Goal: Information Seeking & Learning: Learn about a topic

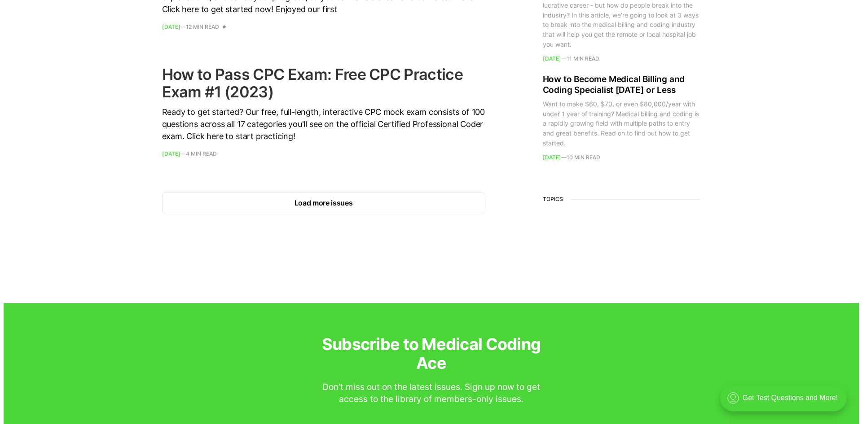
scroll to position [1347, 0]
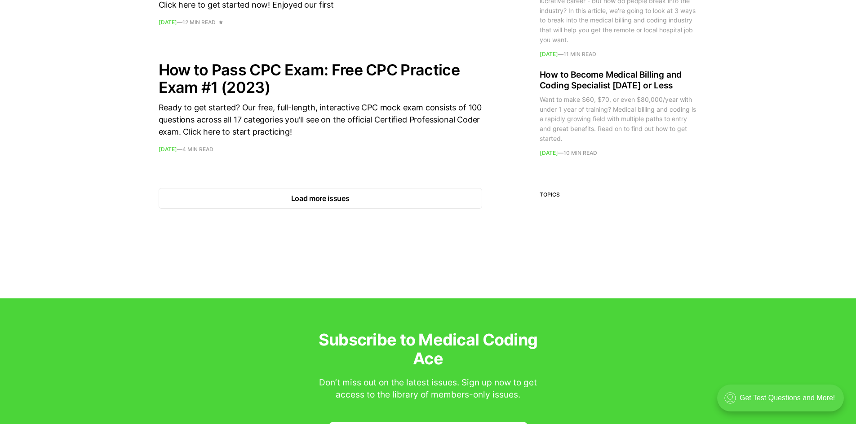
click at [782, 403] on div ".cls-1{fill:none;stroke:currentColor;stroke-linecap:round;stroke-linejoin:round…" at bounding box center [780, 398] width 127 height 27
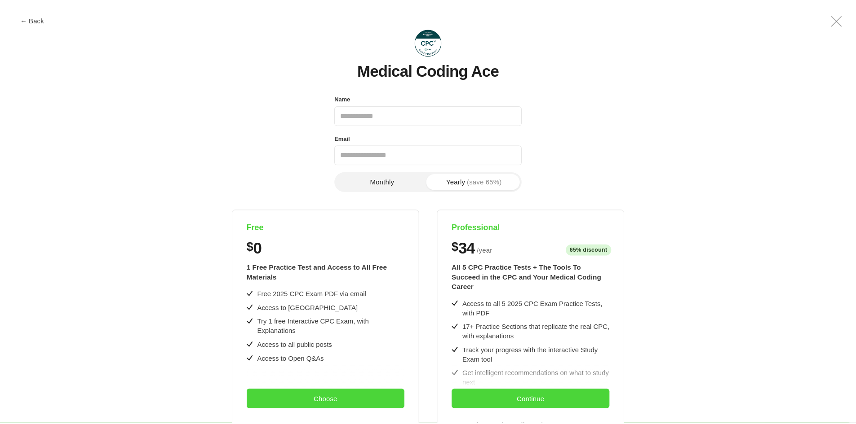
scroll to position [0, 0]
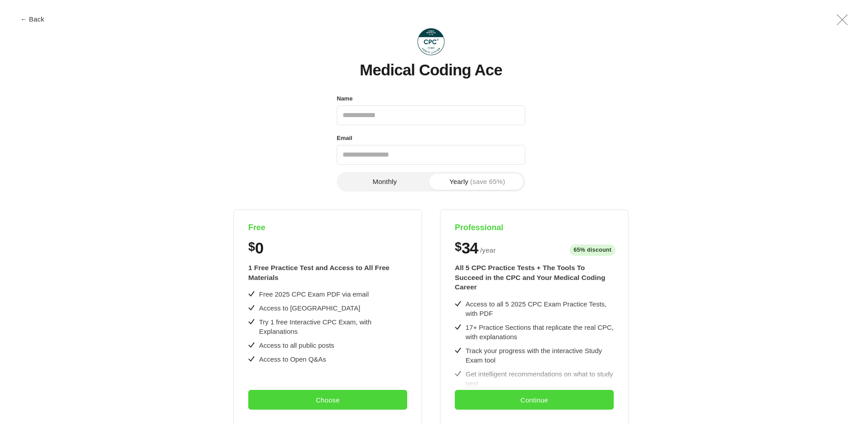
click at [465, 113] on input "Name" at bounding box center [431, 116] width 189 height 20
type input "**********"
click at [286, 404] on button "Choose" at bounding box center [327, 400] width 159 height 20
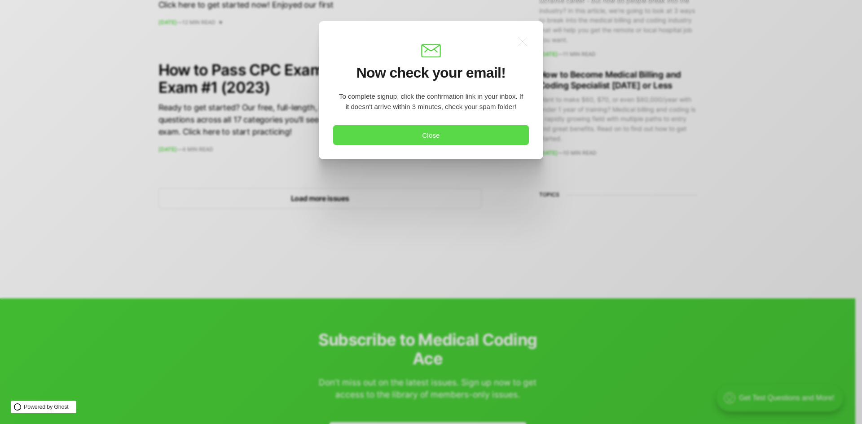
click at [466, 140] on button "Close" at bounding box center [431, 135] width 196 height 20
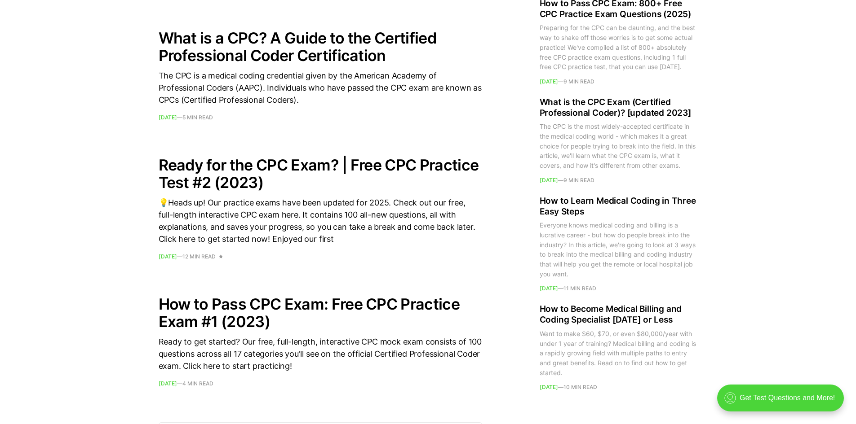
scroll to position [1048, 0]
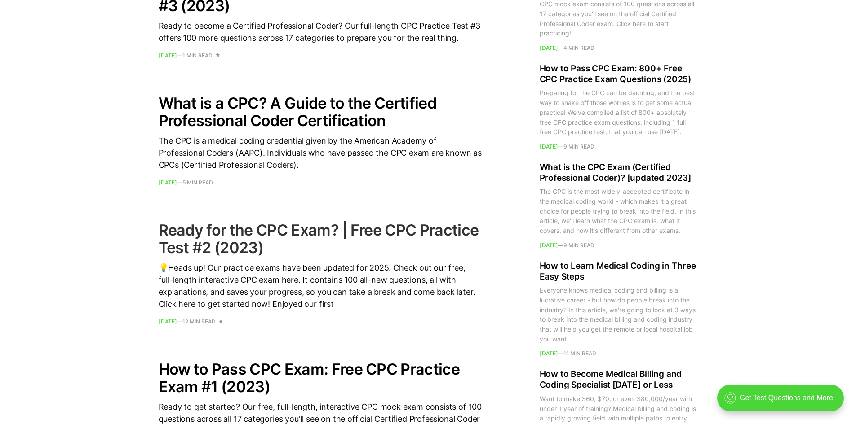
click at [335, 231] on h2 "Ready for the CPC Exam? | Free CPC Practice Test #2 (2023)" at bounding box center [320, 238] width 323 height 35
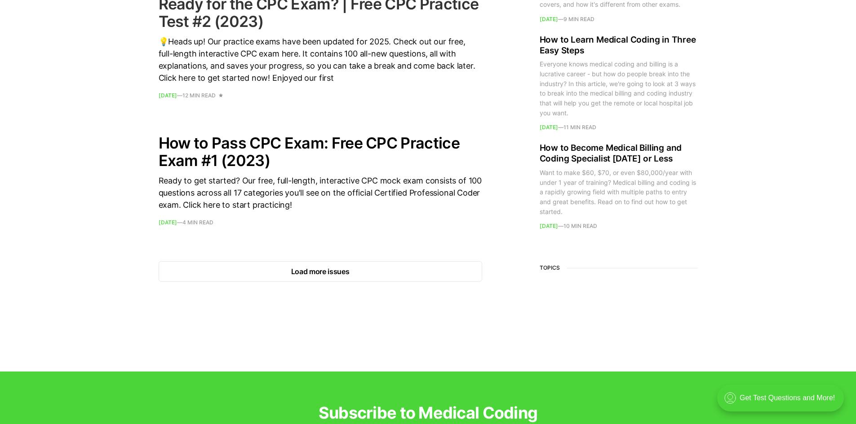
scroll to position [1349, 0]
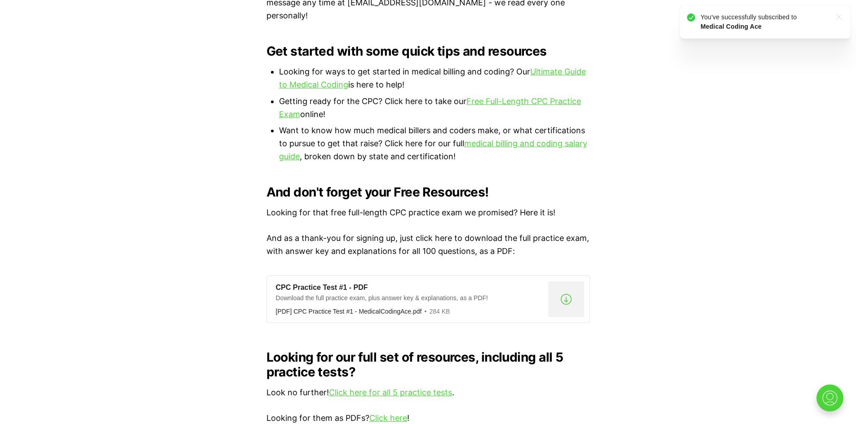
scroll to position [599, 0]
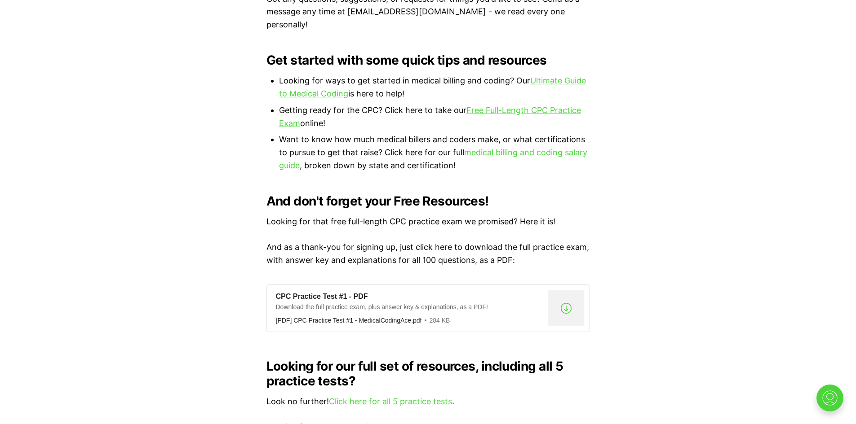
scroll to position [583, 0]
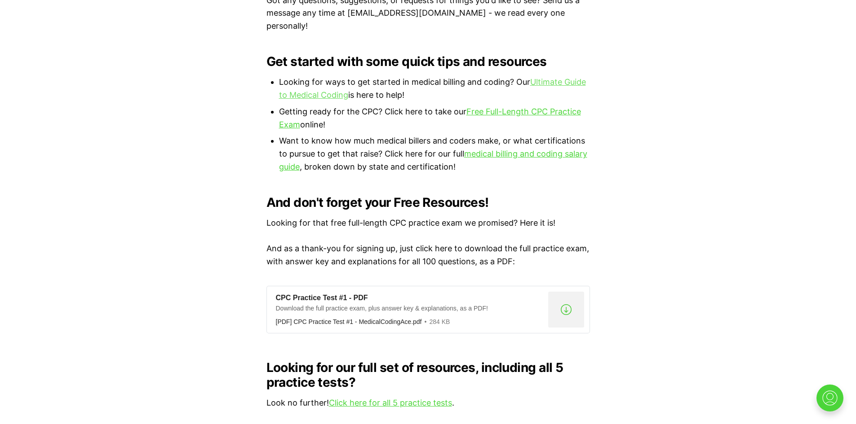
click at [561, 77] on link "Ultimate Guide to Medical Coding" at bounding box center [432, 88] width 307 height 22
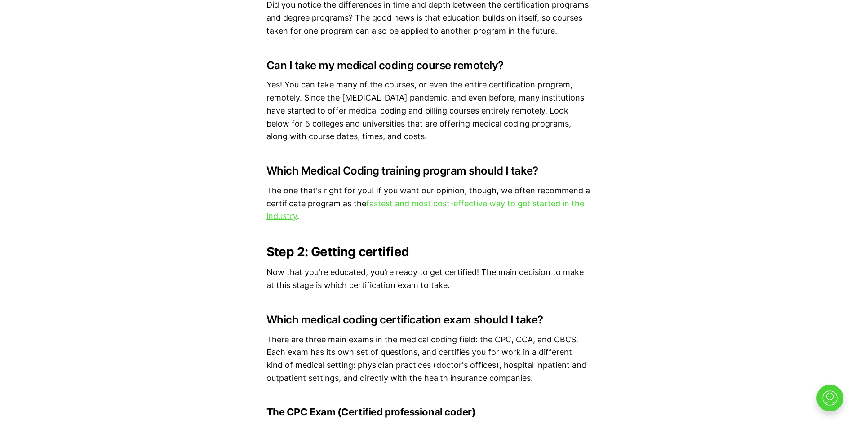
scroll to position [2021, 0]
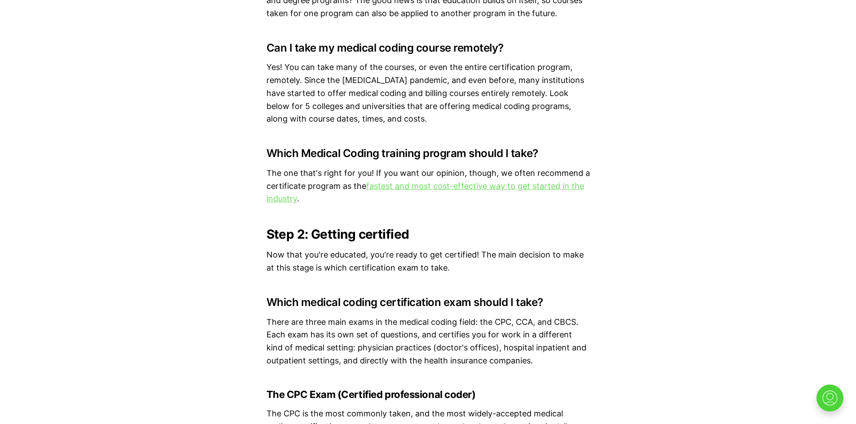
click at [461, 189] on link "fastest and most cost-effective way to get started in the industry" at bounding box center [425, 192] width 318 height 22
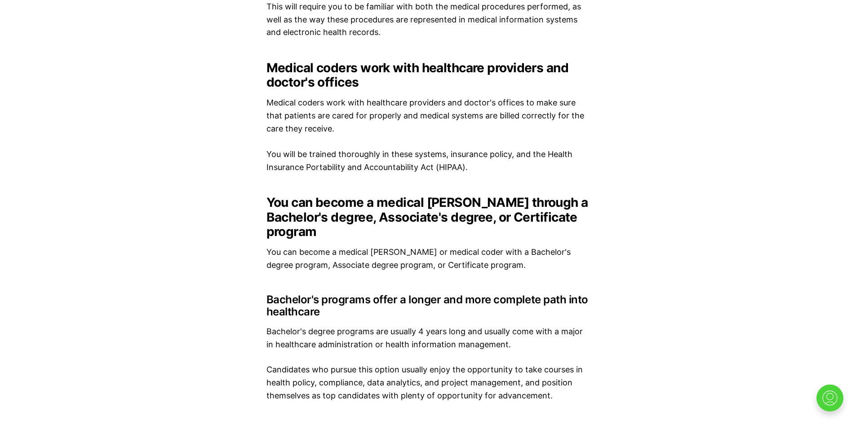
scroll to position [1198, 0]
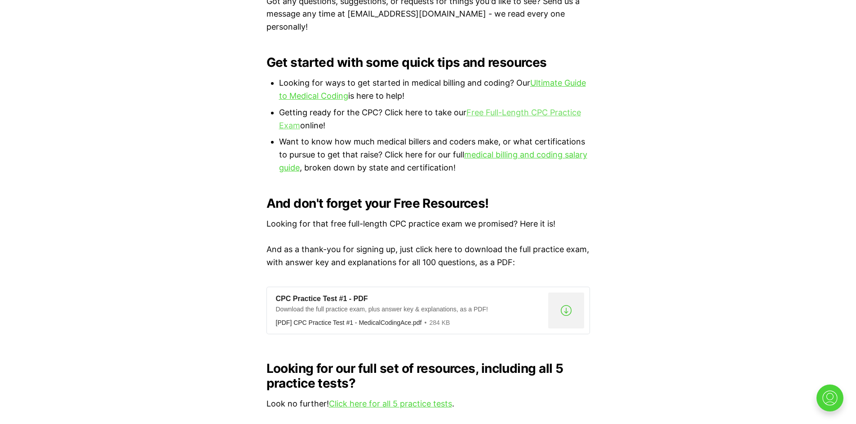
click at [505, 108] on link "Free Full-Length CPC Practice Exam" at bounding box center [430, 119] width 302 height 22
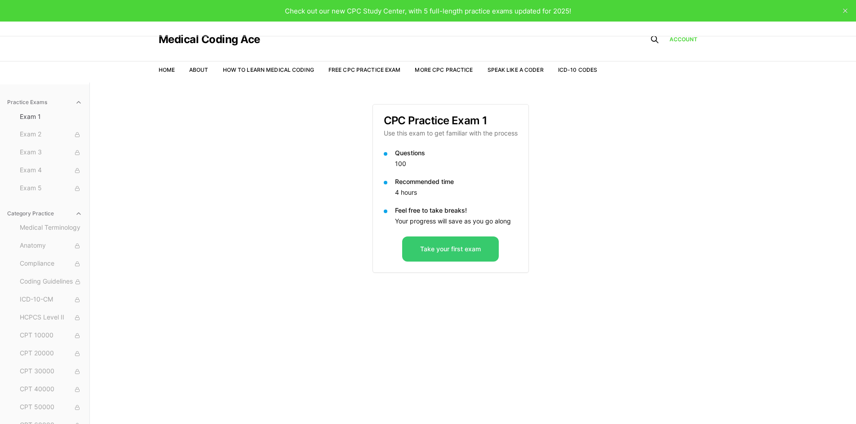
click at [472, 254] on button "Take your first exam" at bounding box center [450, 249] width 97 height 25
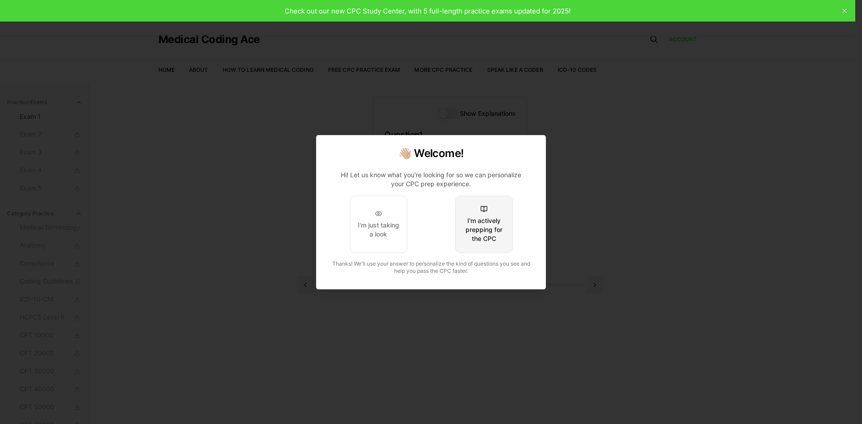
click at [488, 238] on div "I'm actively prepping for the CPC" at bounding box center [484, 229] width 42 height 27
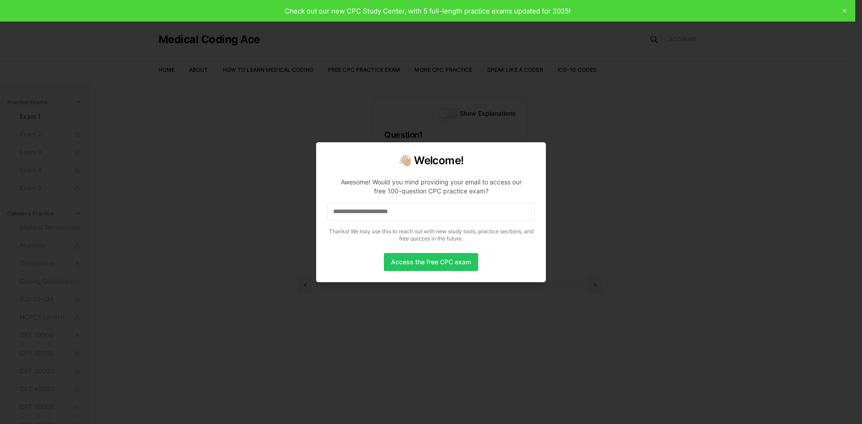
click at [414, 217] on input at bounding box center [430, 212] width 207 height 18
click at [404, 264] on button "Access the free CPC exam" at bounding box center [431, 262] width 94 height 18
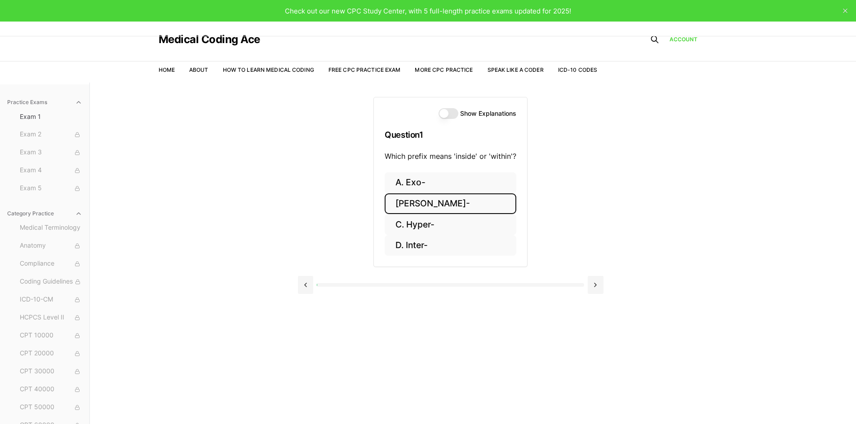
click at [412, 207] on button "[PERSON_NAME]-" at bounding box center [450, 204] width 132 height 21
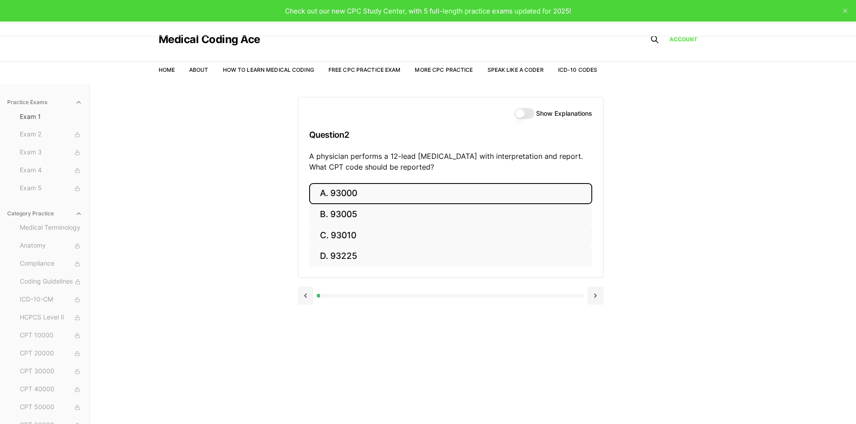
click at [350, 193] on button "A. 93000" at bounding box center [450, 193] width 283 height 21
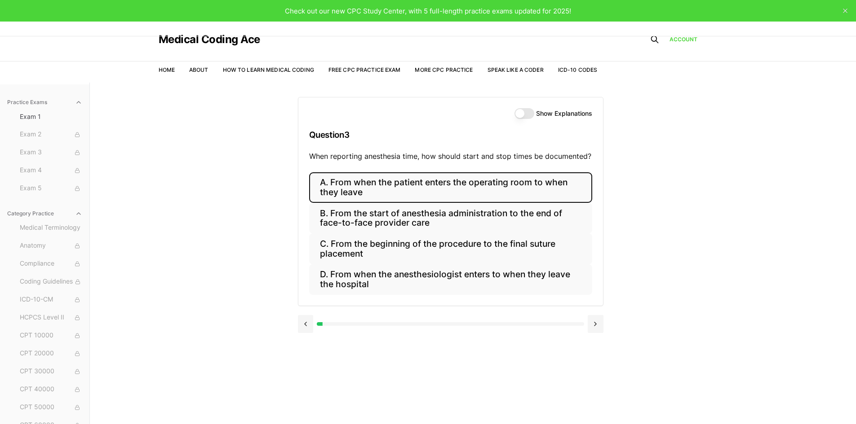
click at [332, 194] on button "A. From when the patient enters the operating room to when they leave" at bounding box center [450, 187] width 283 height 31
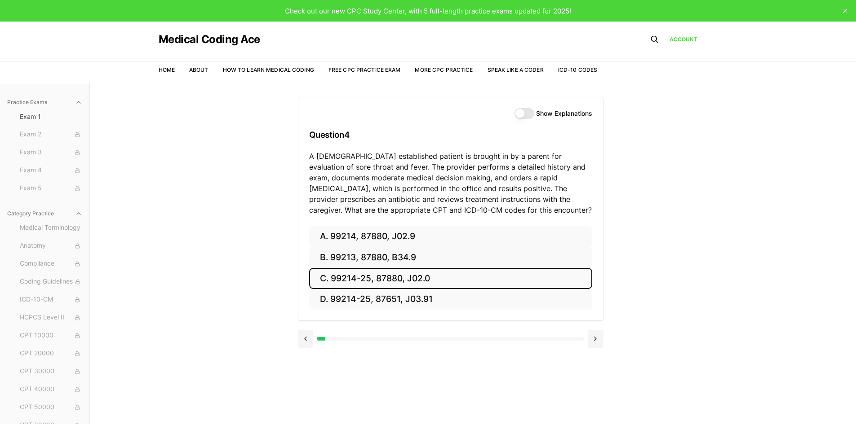
click at [351, 275] on button "C. 99214-25, 87880, J02.0" at bounding box center [450, 278] width 283 height 21
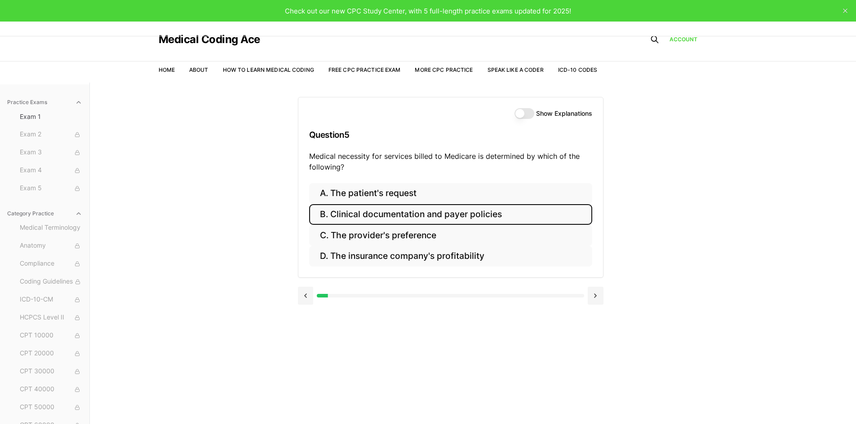
click at [485, 223] on button "B. Clinical documentation and payer policies" at bounding box center [450, 214] width 283 height 21
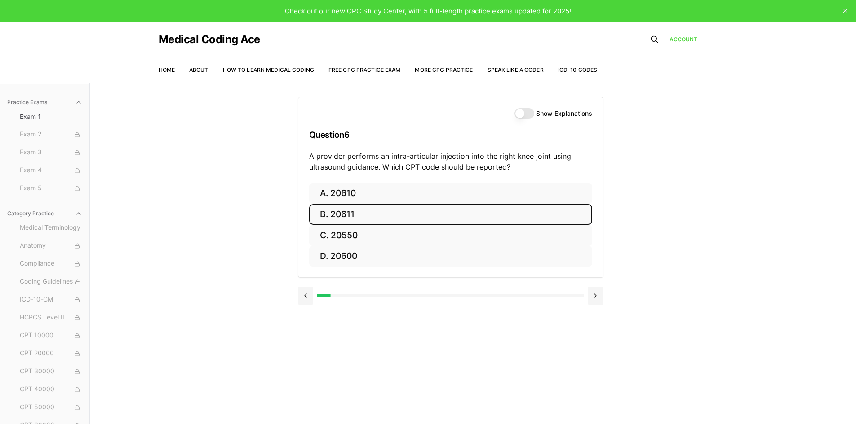
click at [339, 218] on button "B. 20611" at bounding box center [450, 214] width 283 height 21
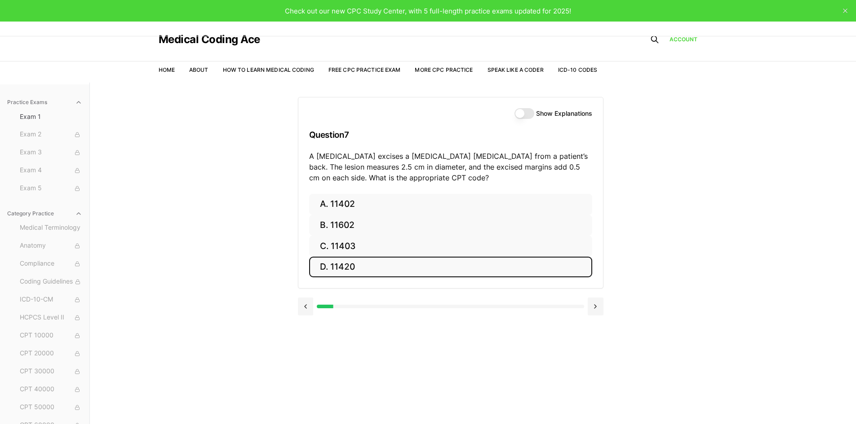
click at [335, 269] on button "D. 11420" at bounding box center [450, 267] width 283 height 21
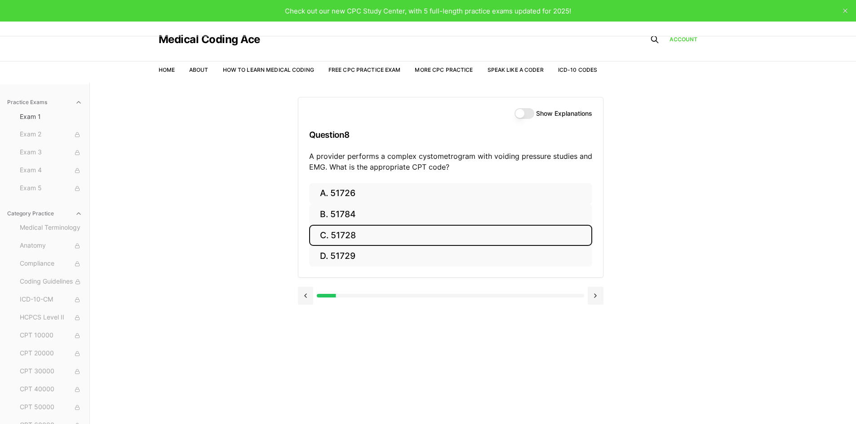
click at [355, 235] on button "C. 51728" at bounding box center [450, 235] width 283 height 21
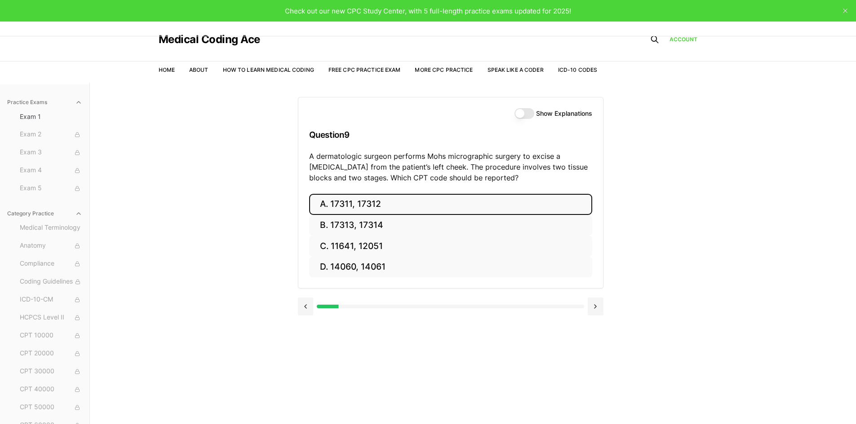
click at [344, 207] on button "A. 17311, 17312" at bounding box center [450, 204] width 283 height 21
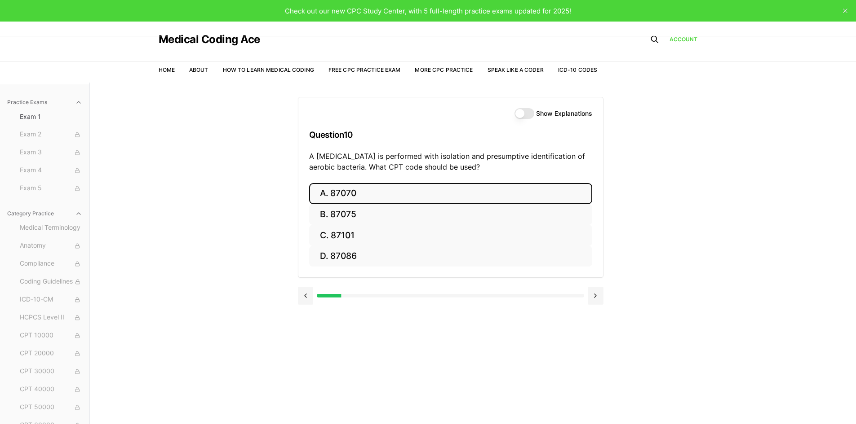
click at [335, 191] on button "A. 87070" at bounding box center [450, 193] width 283 height 21
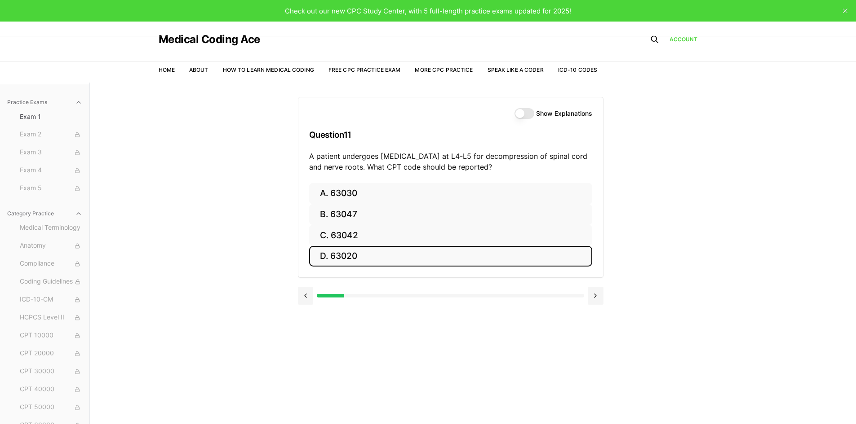
click at [333, 260] on button "D. 63020" at bounding box center [450, 256] width 283 height 21
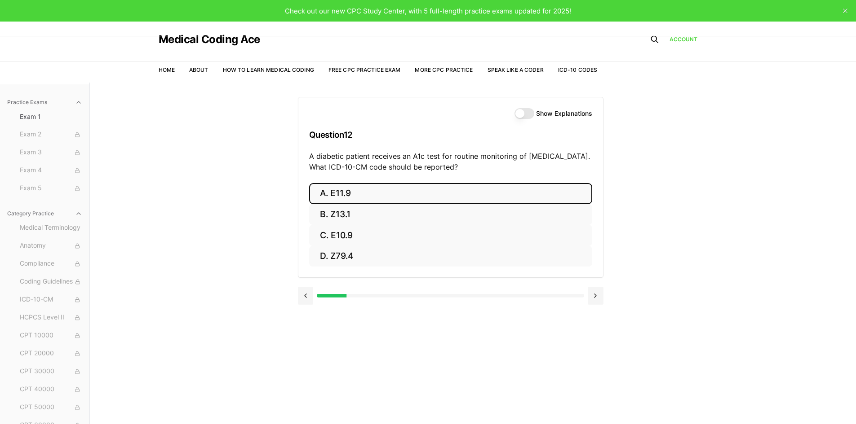
click at [347, 199] on button "A. E11.9" at bounding box center [450, 193] width 283 height 21
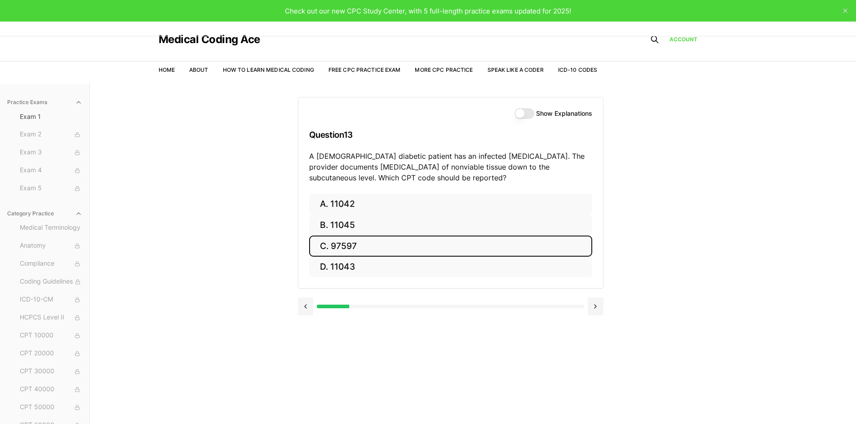
click at [356, 248] on button "C. 97597" at bounding box center [450, 246] width 283 height 21
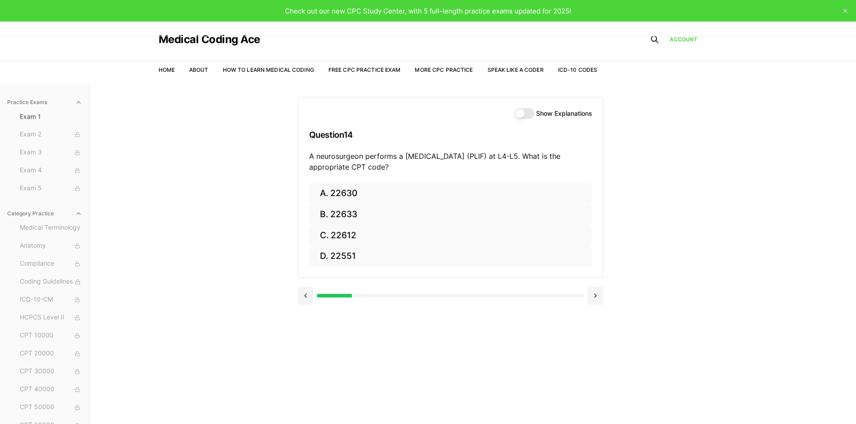
drag, startPoint x: 314, startPoint y: 390, endPoint x: 320, endPoint y: 389, distance: 6.0
drag, startPoint x: 321, startPoint y: 392, endPoint x: 317, endPoint y: 397, distance: 6.4
drag, startPoint x: 317, startPoint y: 397, endPoint x: 0, endPoint y: 442, distance: 319.9
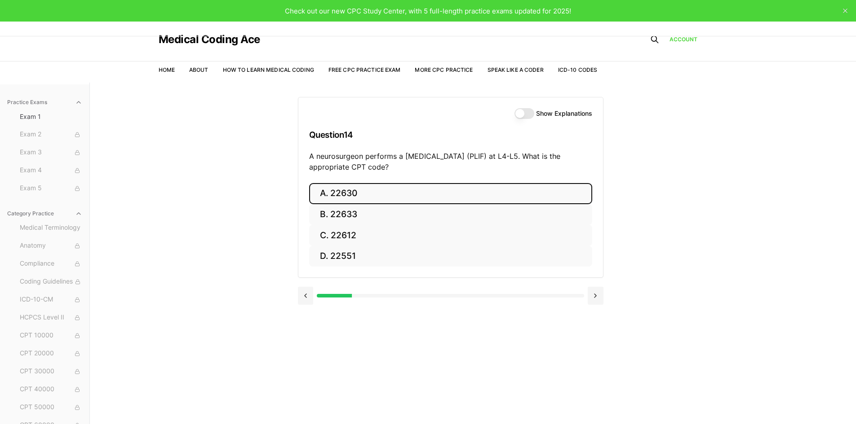
click at [332, 189] on button "A. 22630" at bounding box center [450, 193] width 283 height 21
click at [352, 191] on button "A. R91.8" at bounding box center [450, 193] width 283 height 21
click at [336, 196] on button "A. 62270" at bounding box center [450, 193] width 283 height 21
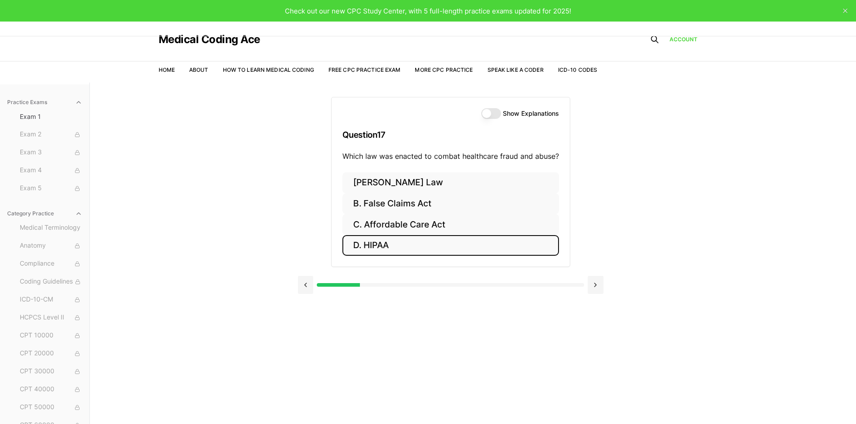
click at [377, 246] on button "D. HIPAA" at bounding box center [450, 245] width 216 height 21
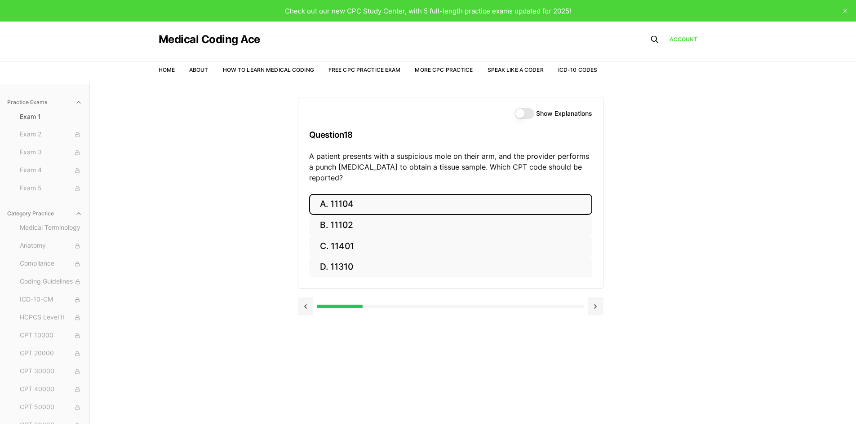
click at [346, 197] on button "A. 11104" at bounding box center [450, 204] width 283 height 21
click at [355, 203] on button "A. S52.501A" at bounding box center [450, 204] width 283 height 21
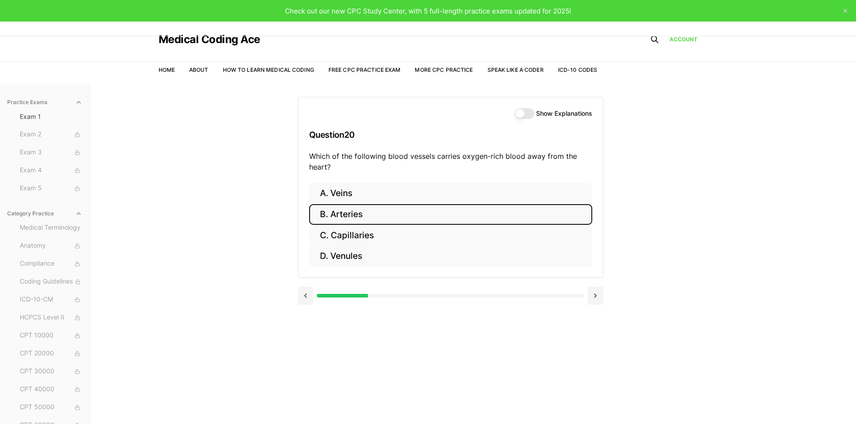
click at [346, 216] on button "B. Arteries" at bounding box center [450, 214] width 283 height 21
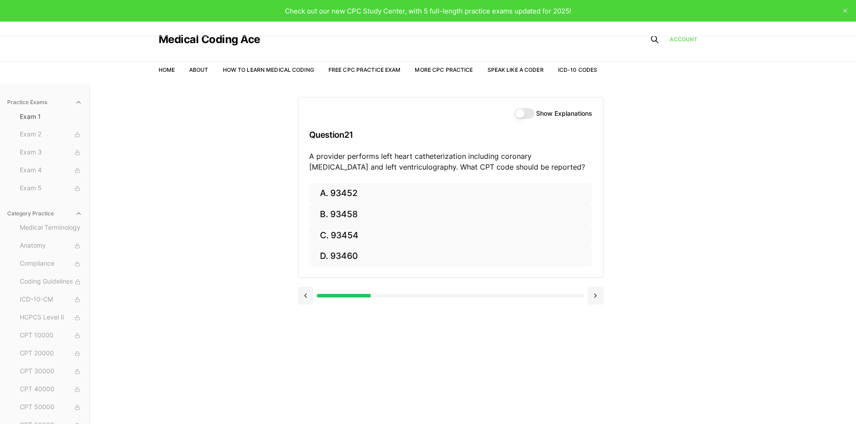
click at [680, 41] on link "Account" at bounding box center [683, 39] width 28 height 8
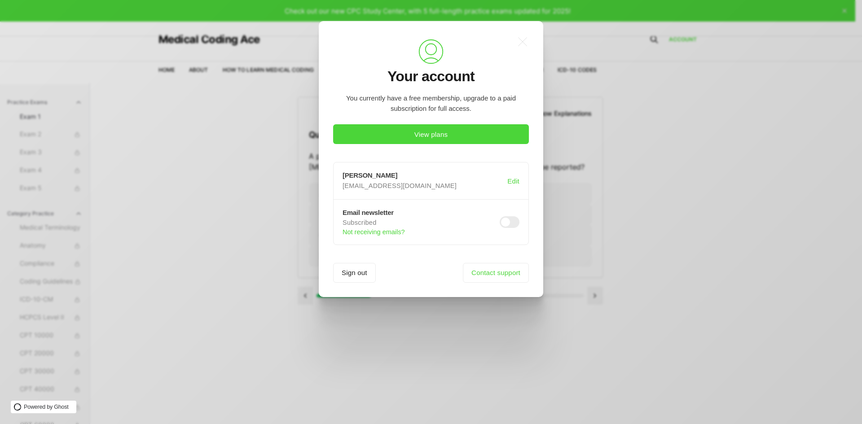
click at [644, 278] on div ".a{fill:none;stroke:currentColor;stroke-linecap:round;stroke-linejoin:round;str…" at bounding box center [438, 212] width 876 height 424
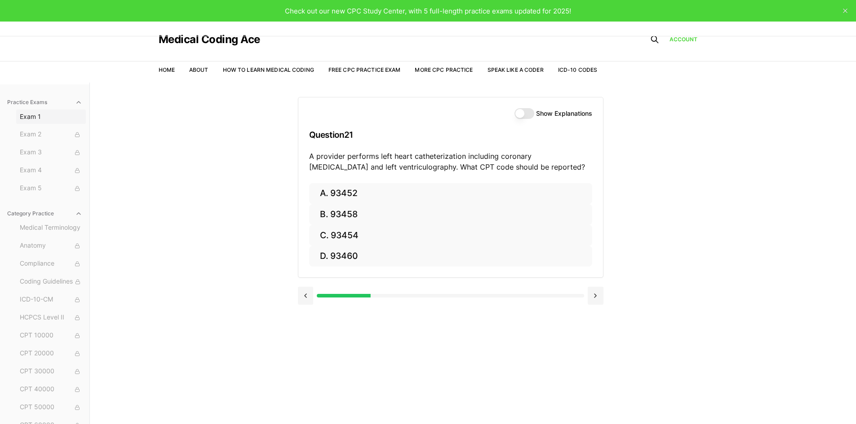
click at [37, 118] on span "Exam 1" at bounding box center [51, 116] width 62 height 9
click at [29, 120] on span "Exam 1" at bounding box center [51, 116] width 62 height 9
click at [516, 115] on button "Show Explanations" at bounding box center [524, 113] width 20 height 11
click at [305, 299] on button at bounding box center [306, 296] width 16 height 18
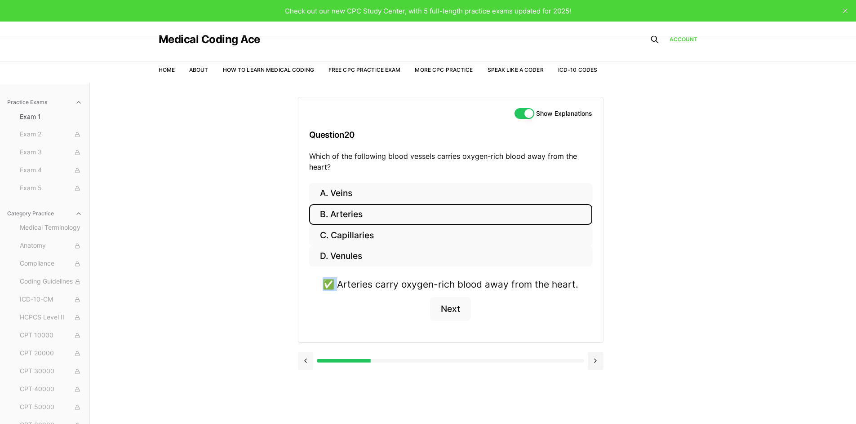
click at [305, 299] on div "A. Veins B. Arteries C. Capillaries D. Venules ✅ Arteries carry oxygen-rich blo…" at bounding box center [450, 263] width 305 height 160
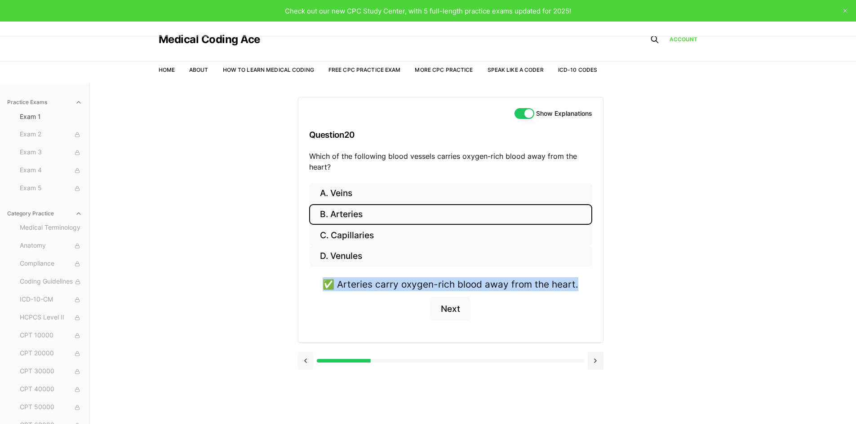
click at [305, 362] on button at bounding box center [306, 361] width 16 height 18
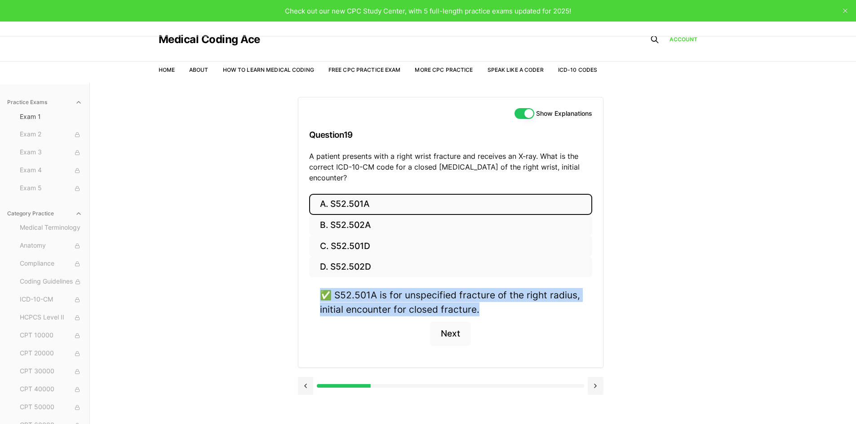
click at [305, 362] on div "A. S52.501A B. S52.502A C. S52.501D D. S52.502D ✅ S52.501A is for unspecified f…" at bounding box center [450, 281] width 305 height 174
click at [307, 388] on button at bounding box center [306, 386] width 16 height 18
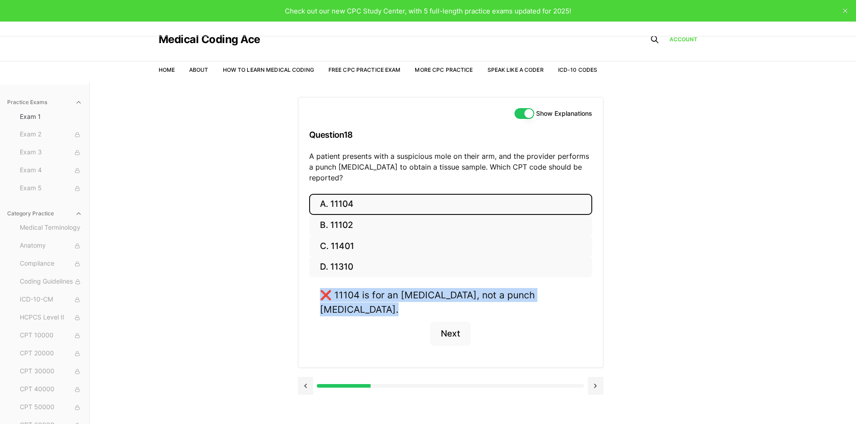
click at [307, 388] on div "Show Explanations Question 18 A patient presents with a suspicious mole on thei…" at bounding box center [473, 295] width 350 height 424
click at [307, 377] on button at bounding box center [306, 386] width 16 height 18
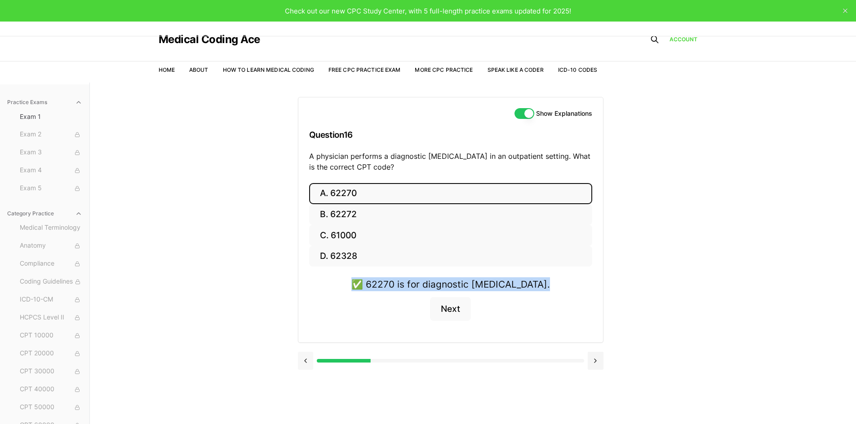
click at [307, 364] on button at bounding box center [306, 361] width 16 height 18
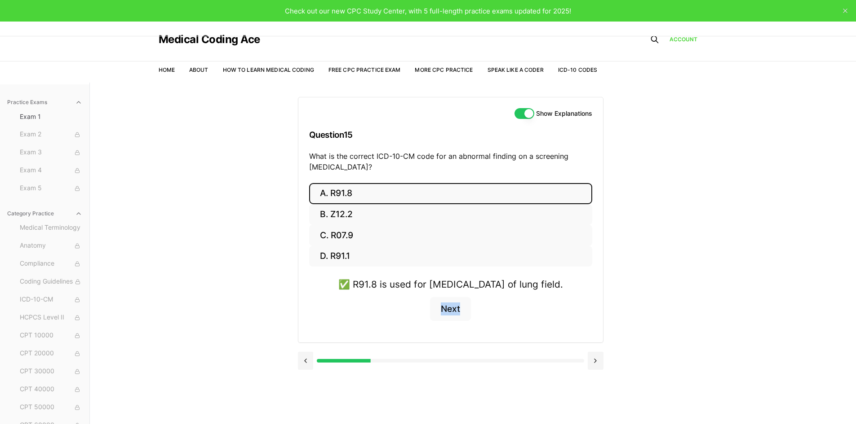
click at [307, 365] on div at bounding box center [450, 360] width 305 height 34
click at [307, 370] on button at bounding box center [306, 361] width 16 height 18
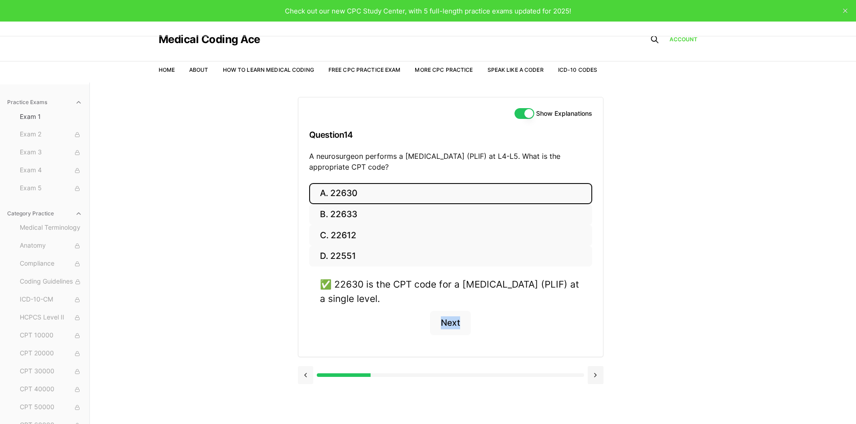
click at [307, 375] on button at bounding box center [306, 375] width 16 height 18
click at [307, 375] on div at bounding box center [450, 374] width 305 height 34
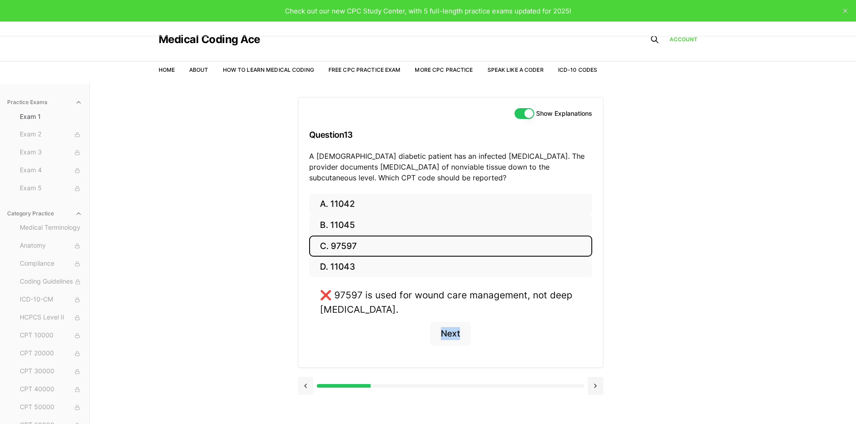
click at [307, 375] on div at bounding box center [450, 385] width 305 height 34
click at [310, 388] on button at bounding box center [306, 386] width 16 height 18
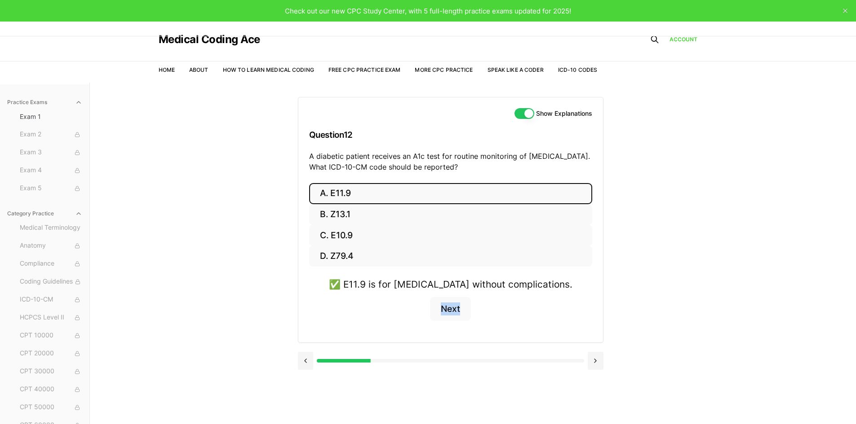
click at [310, 388] on div "Show Explanations Question 12 A diabetic patient receives an A1c test for routi…" at bounding box center [473, 295] width 350 height 424
click at [306, 366] on button at bounding box center [306, 361] width 16 height 18
click at [306, 366] on div at bounding box center [450, 374] width 305 height 34
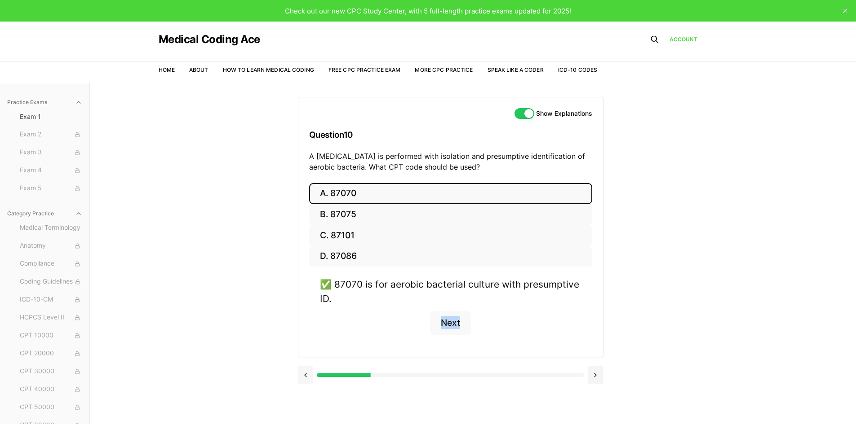
click at [308, 376] on button at bounding box center [306, 375] width 16 height 18
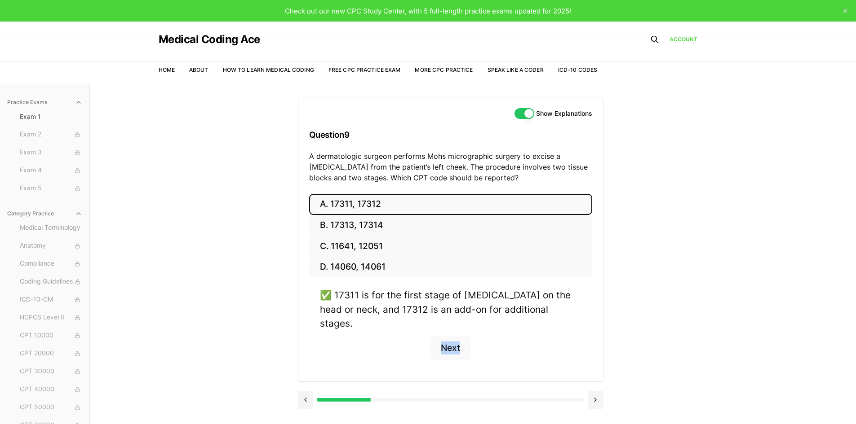
click at [308, 382] on div at bounding box center [450, 399] width 305 height 34
click at [311, 391] on button at bounding box center [306, 400] width 16 height 18
click at [311, 386] on div "Show Explanations Question 9 A dermatologic surgeon performs Mohs micrographic …" at bounding box center [473, 295] width 350 height 424
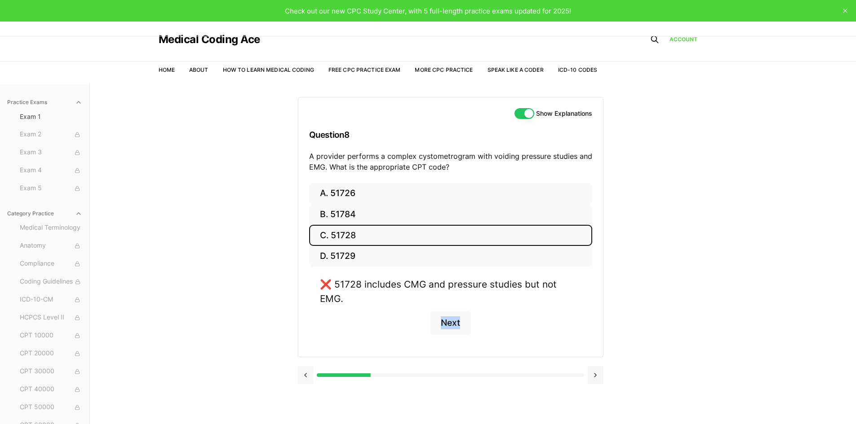
click at [308, 366] on button at bounding box center [306, 375] width 16 height 18
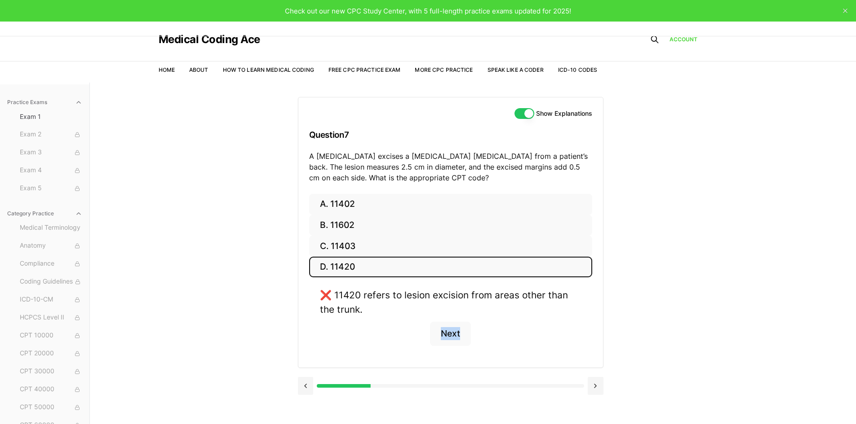
click at [308, 366] on div "A. 11402 B. 11602 C. 11403 D. 11420 ❌ 11420 refers to lesion excision from area…" at bounding box center [450, 281] width 305 height 174
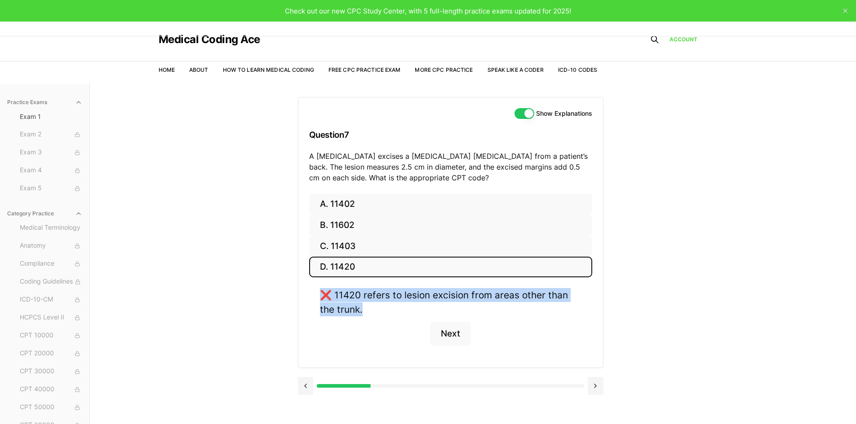
click at [308, 366] on div "A. 11402 B. 11602 C. 11403 D. 11420 ❌ 11420 refers to lesion excision from area…" at bounding box center [450, 281] width 305 height 174
click at [307, 380] on button at bounding box center [306, 386] width 16 height 18
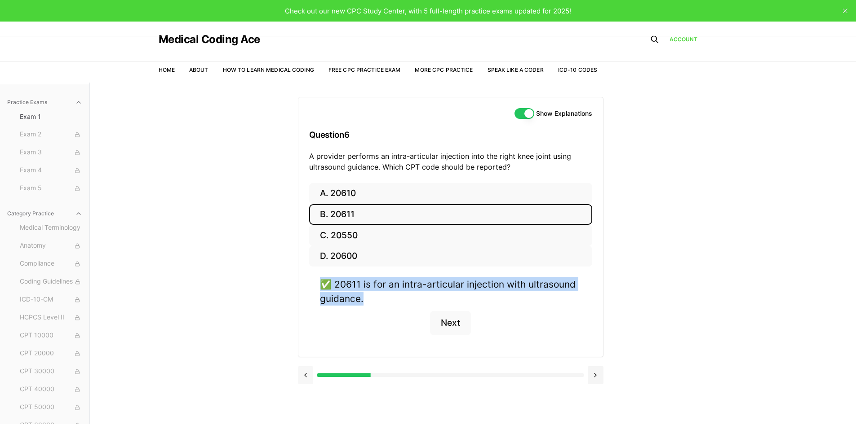
click at [307, 380] on button at bounding box center [306, 375] width 16 height 18
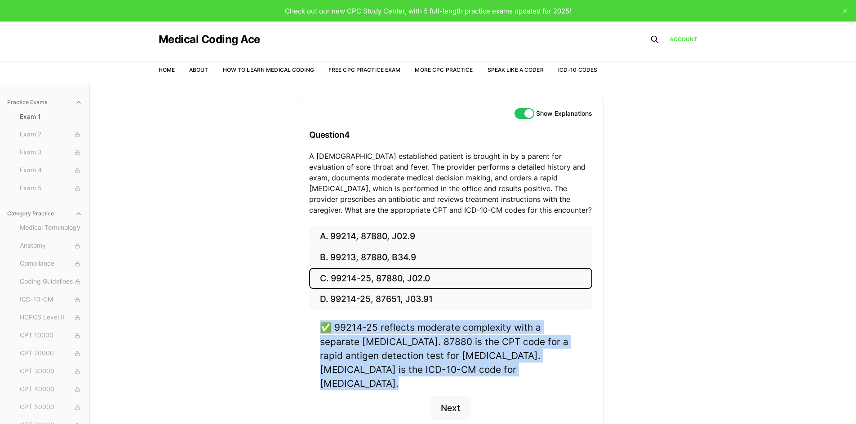
click at [308, 380] on div "A. 99214, 87880, J02.9 B. 99213, 87880, B34.9 C. 99214-25, 87880, J02.0 D. 9921…" at bounding box center [450, 334] width 305 height 216
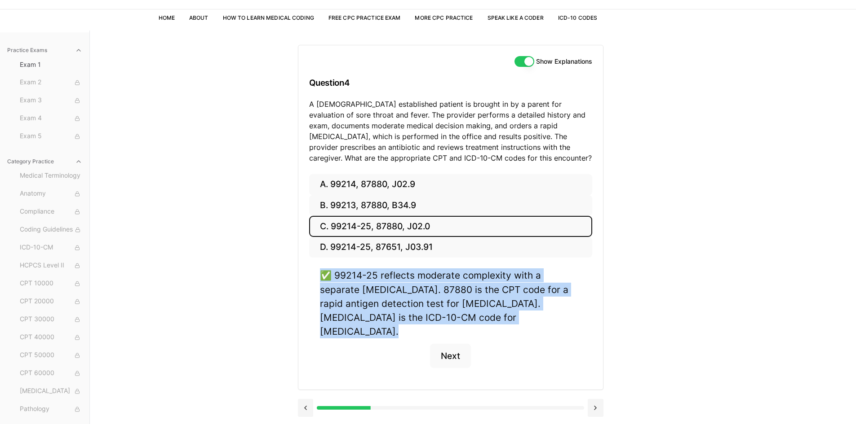
scroll to position [83, 0]
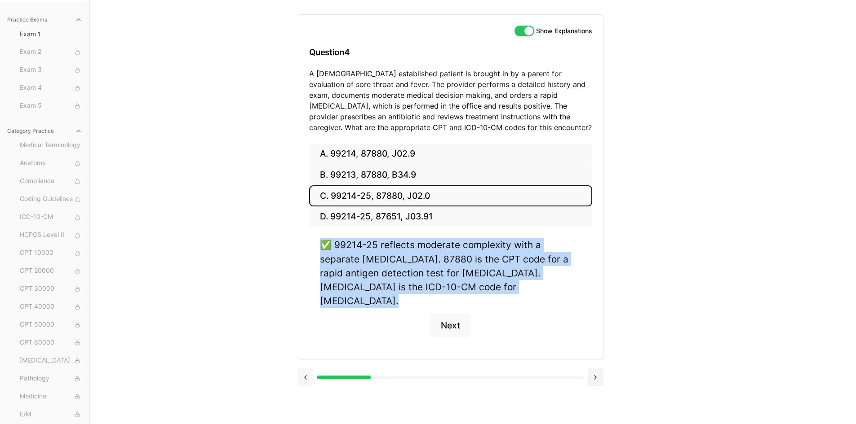
click at [306, 369] on button at bounding box center [306, 378] width 16 height 18
click at [306, 366] on div "Show Explanations Question 4 A 6-year-old established patient is brought in by …" at bounding box center [473, 212] width 350 height 424
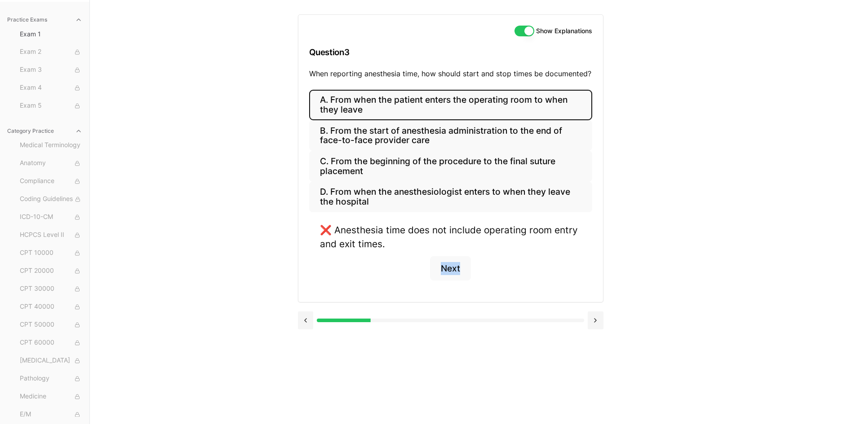
click at [306, 366] on div "Show Explanations Question 3 When reporting anesthesia time, how should start a…" at bounding box center [473, 212] width 350 height 424
click at [305, 327] on button at bounding box center [306, 321] width 16 height 18
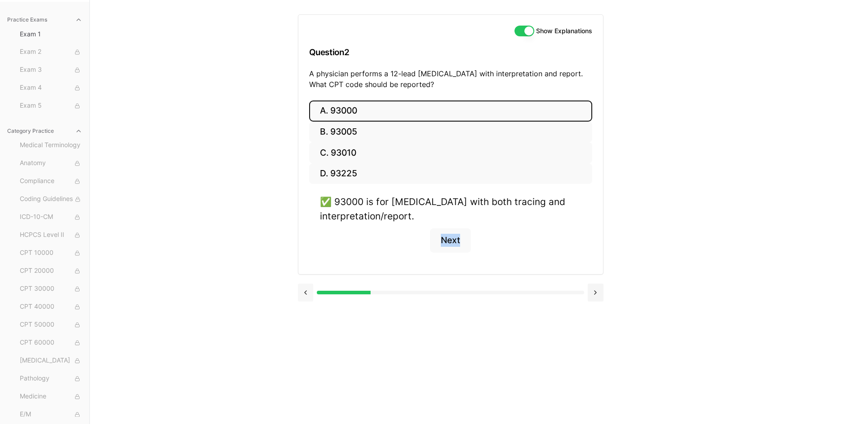
click at [305, 327] on div "Show Explanations Question 2 A physician performs a 12-lead ECG with interpreta…" at bounding box center [473, 212] width 350 height 424
click at [305, 304] on div at bounding box center [450, 292] width 305 height 34
click at [305, 296] on button at bounding box center [306, 293] width 16 height 18
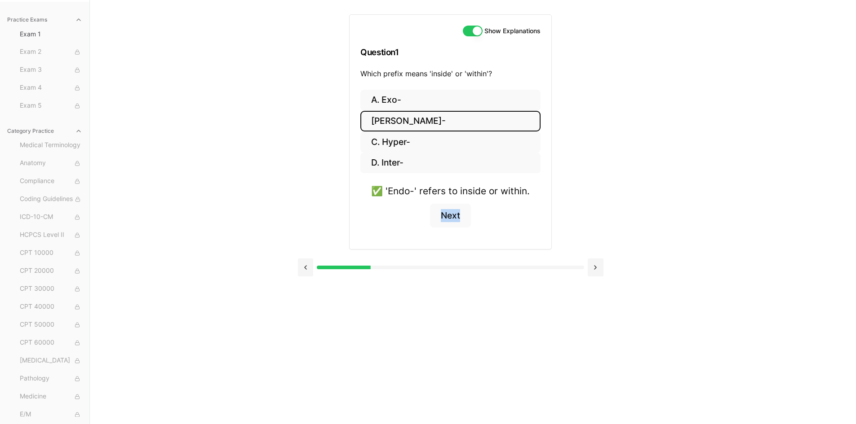
scroll to position [8, 0]
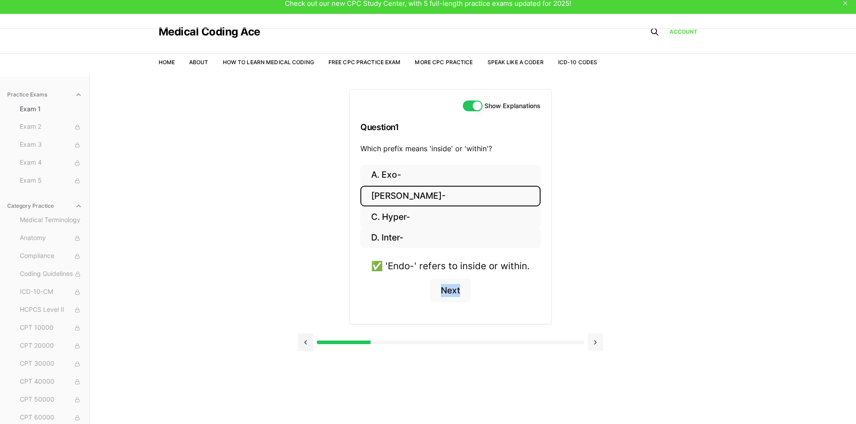
click at [596, 344] on button at bounding box center [595, 343] width 16 height 18
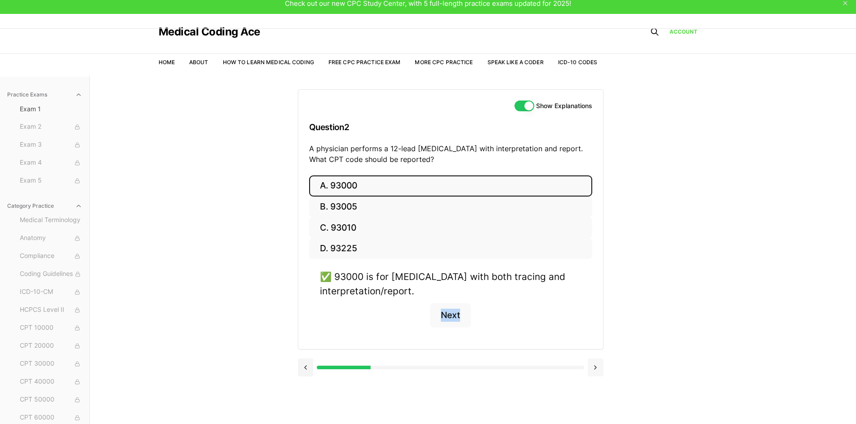
click at [597, 366] on button at bounding box center [595, 368] width 16 height 18
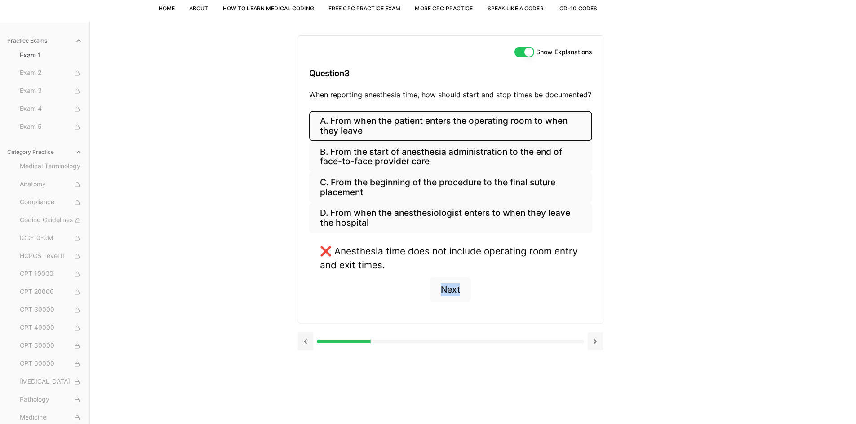
scroll to position [83, 0]
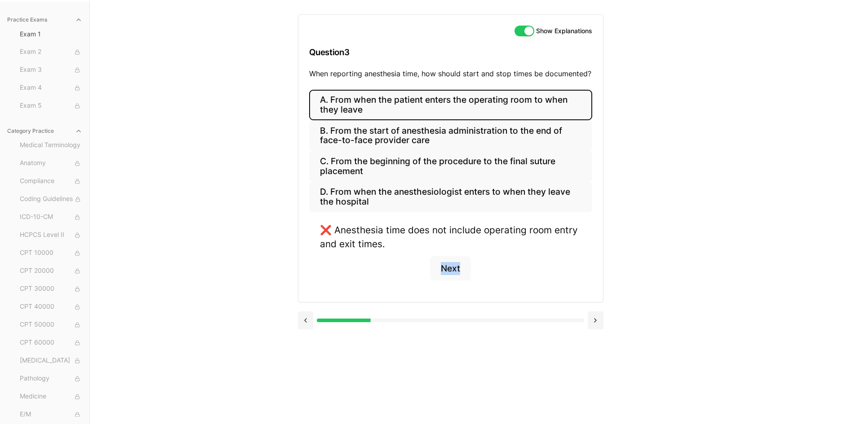
click at [597, 322] on button at bounding box center [595, 321] width 16 height 18
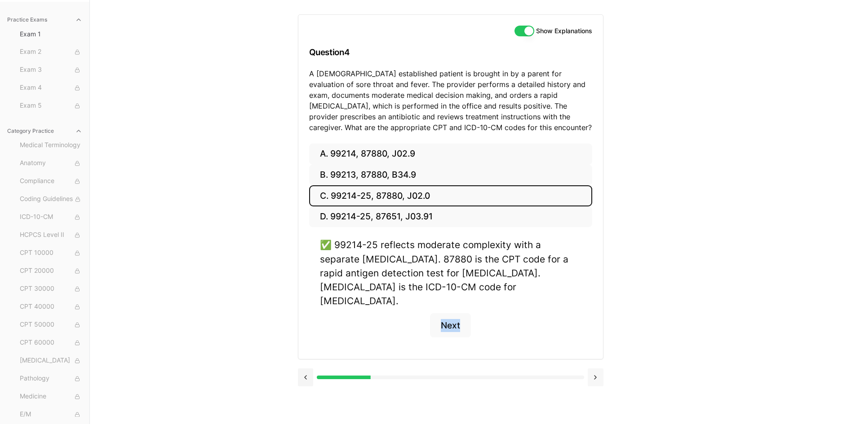
click at [595, 369] on button at bounding box center [595, 378] width 16 height 18
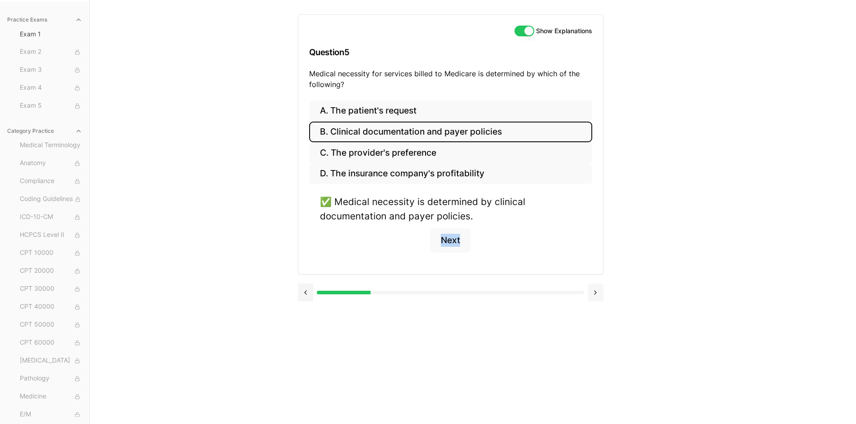
click at [595, 294] on button at bounding box center [595, 293] width 16 height 18
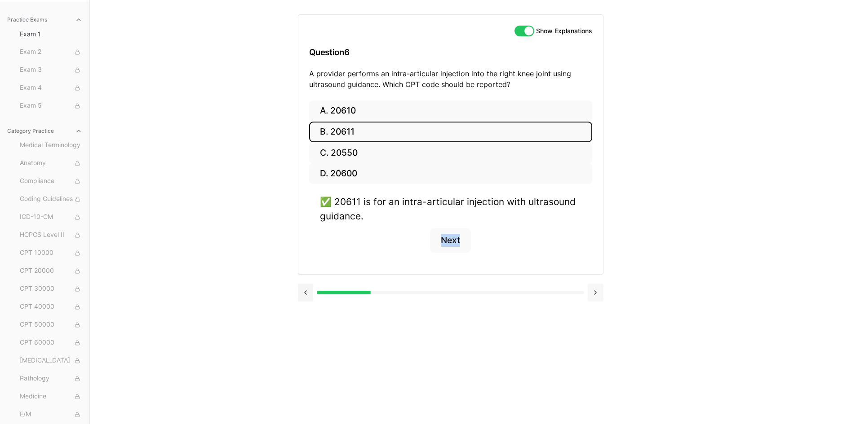
click at [595, 295] on button at bounding box center [595, 293] width 16 height 18
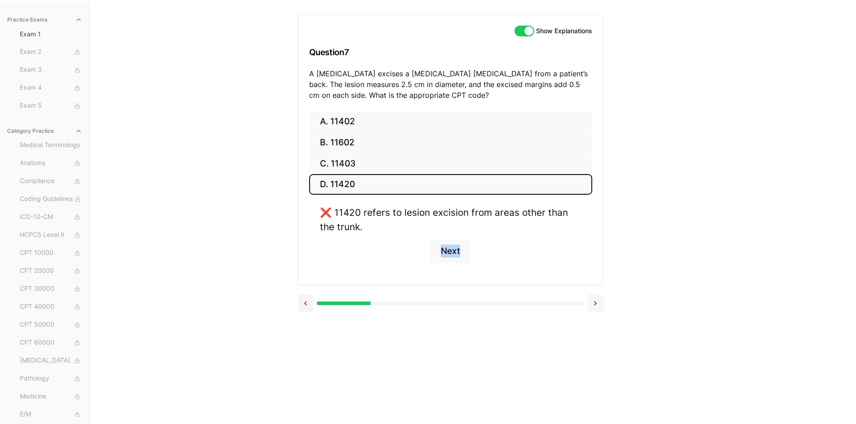
click at [597, 307] on button at bounding box center [595, 304] width 16 height 18
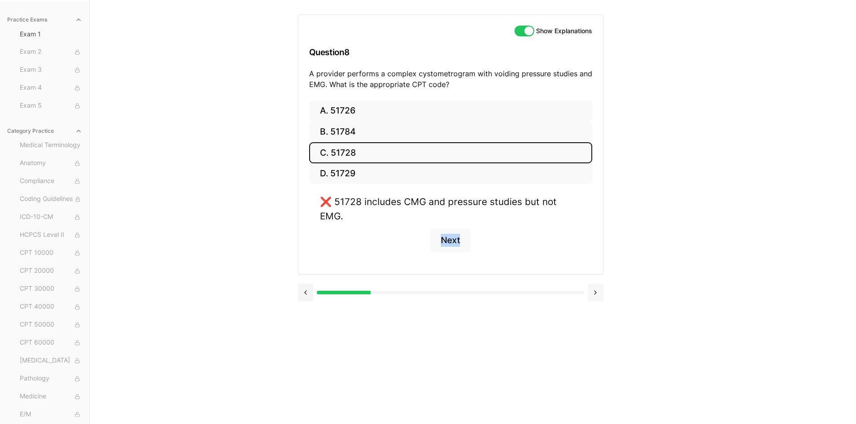
click at [593, 284] on button at bounding box center [595, 293] width 16 height 18
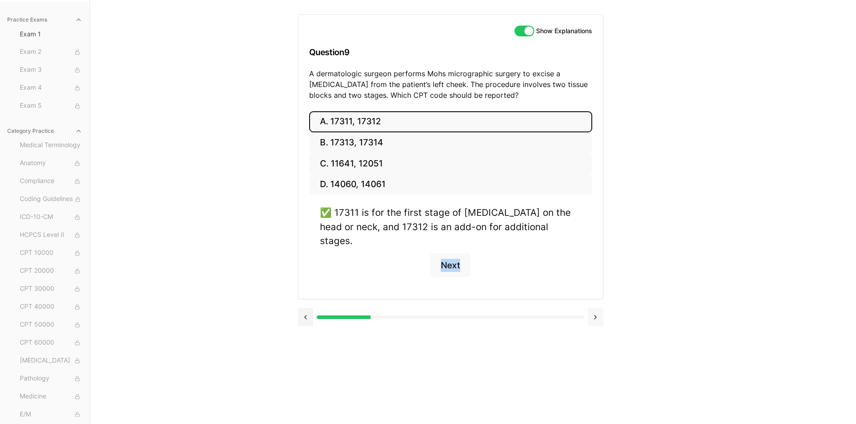
click at [596, 309] on button at bounding box center [595, 318] width 16 height 18
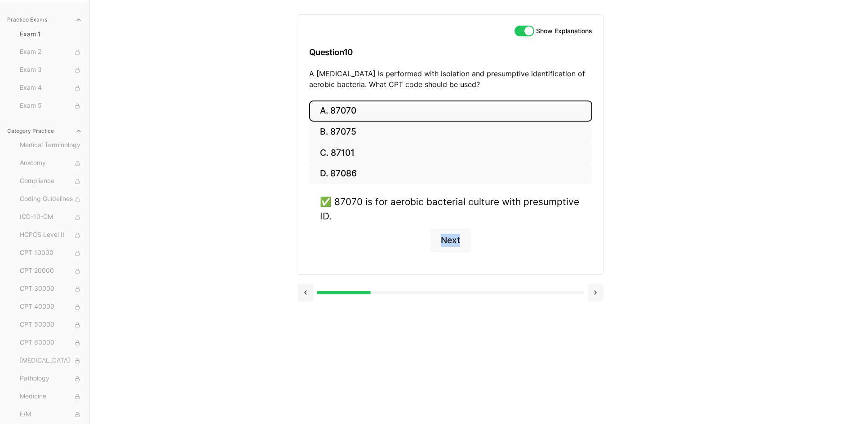
click at [597, 294] on button at bounding box center [595, 293] width 16 height 18
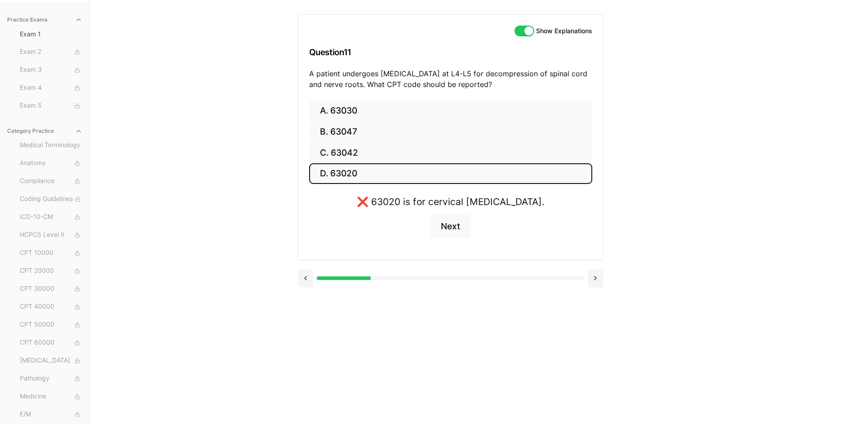
click at [597, 296] on div "Show Explanations Question 11 A patient undergoes laminectomy at L4-L5 for deco…" at bounding box center [473, 212] width 350 height 424
click at [597, 276] on button at bounding box center [595, 278] width 16 height 18
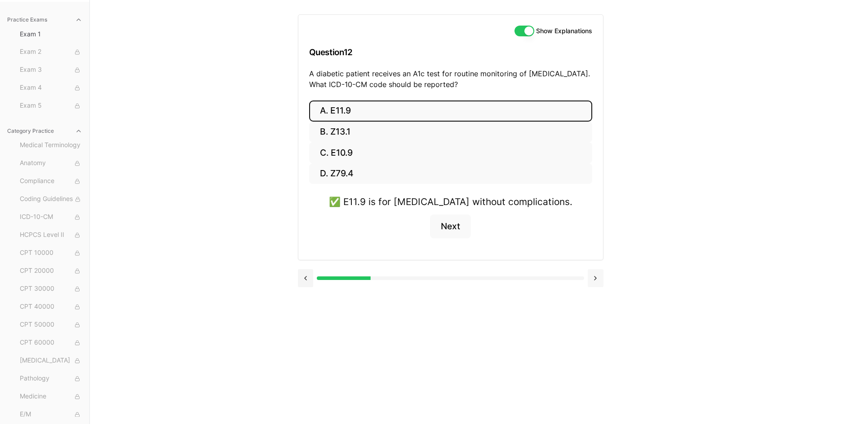
click at [596, 281] on button at bounding box center [595, 278] width 16 height 18
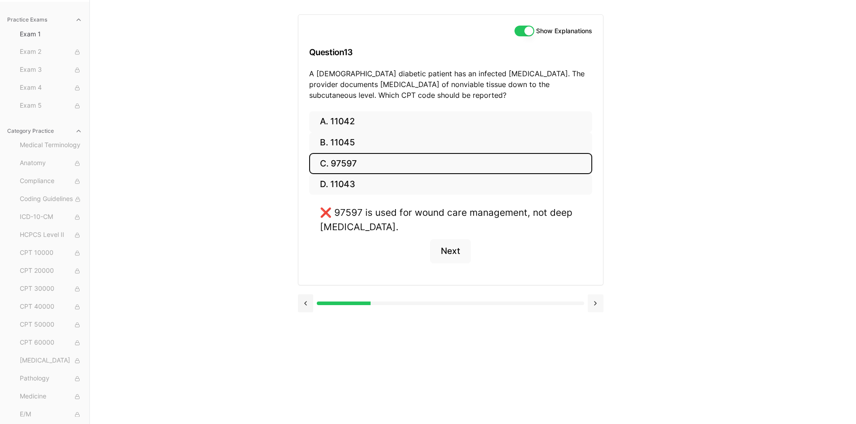
click at [597, 305] on button at bounding box center [595, 304] width 16 height 18
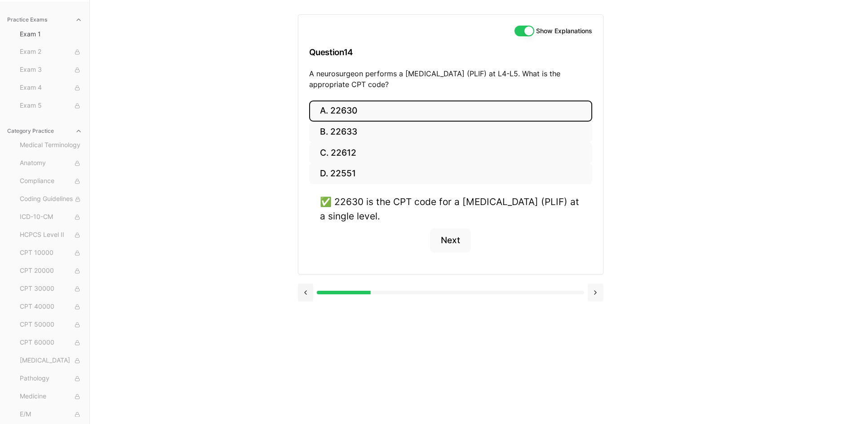
click at [596, 297] on button at bounding box center [595, 293] width 16 height 18
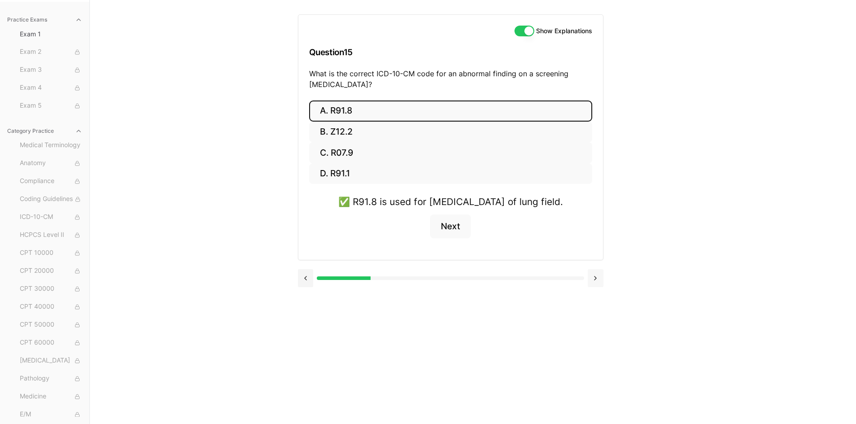
click at [595, 287] on button at bounding box center [595, 278] width 16 height 18
click at [594, 281] on button at bounding box center [595, 278] width 16 height 18
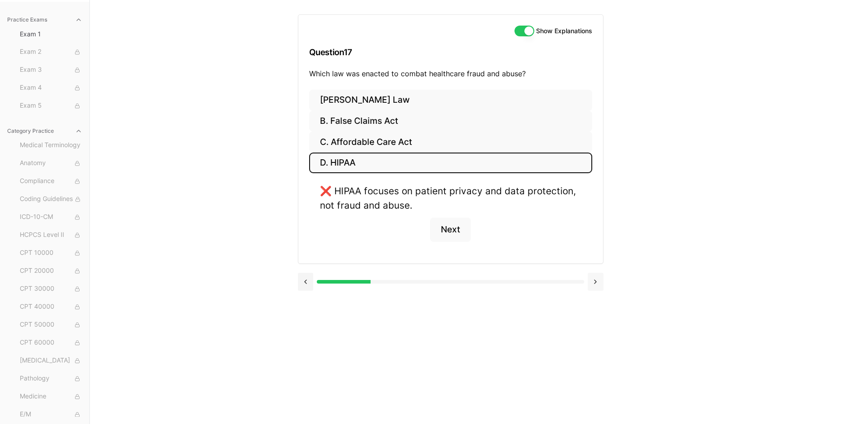
click at [594, 282] on button at bounding box center [595, 282] width 16 height 18
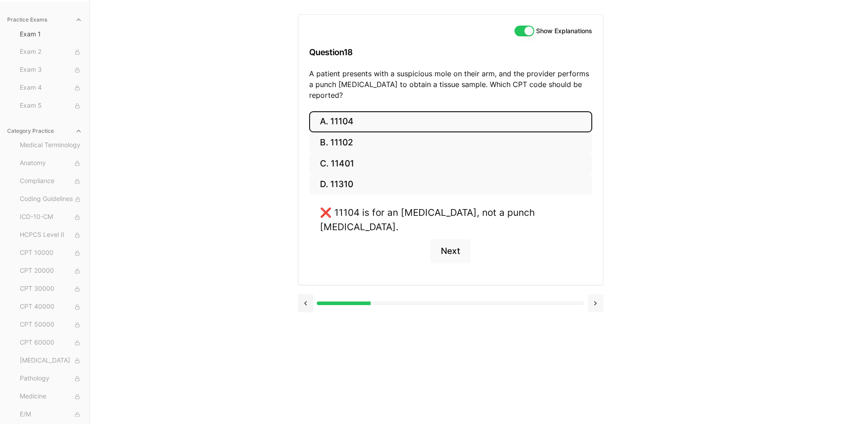
click at [594, 295] on button at bounding box center [595, 304] width 16 height 18
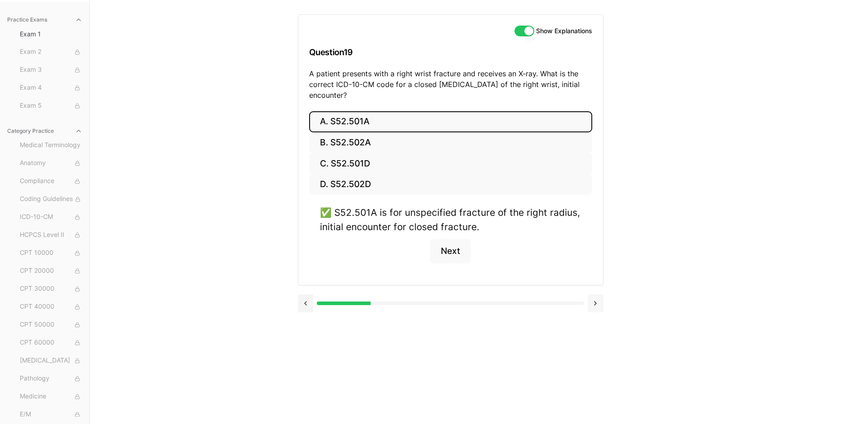
click at [594, 305] on button at bounding box center [595, 304] width 16 height 18
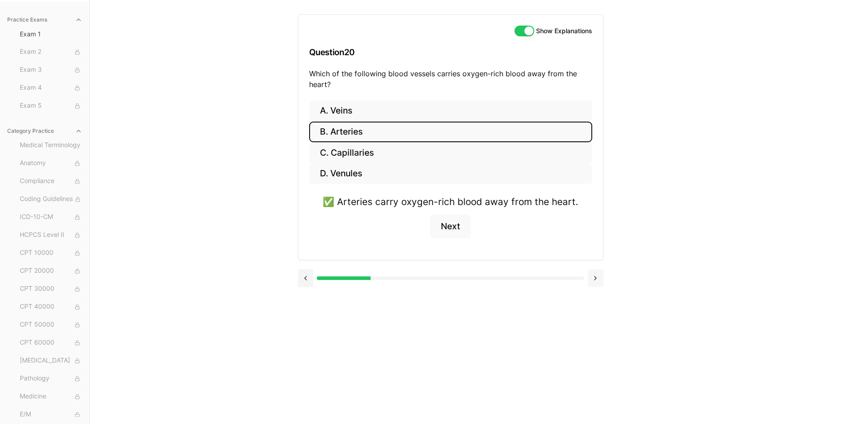
click at [595, 285] on button at bounding box center [595, 278] width 16 height 18
